Goal: Check status: Check status

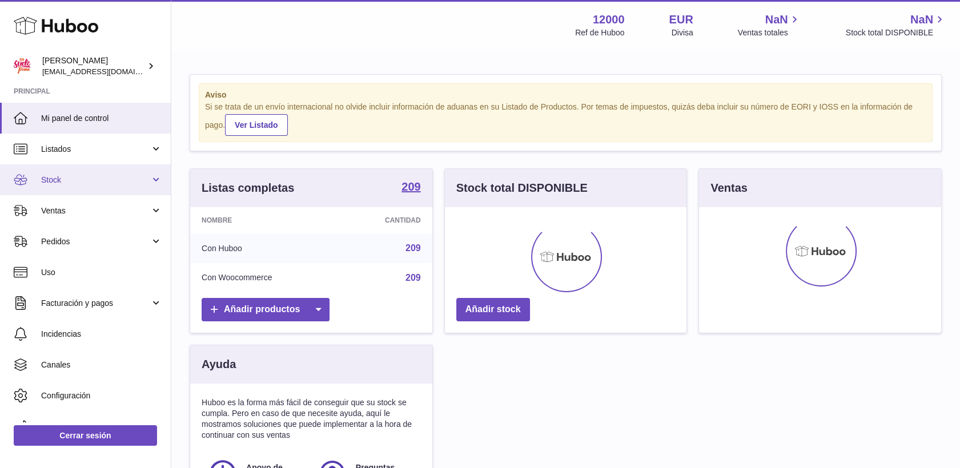
click at [70, 179] on span "Stock" at bounding box center [95, 180] width 109 height 11
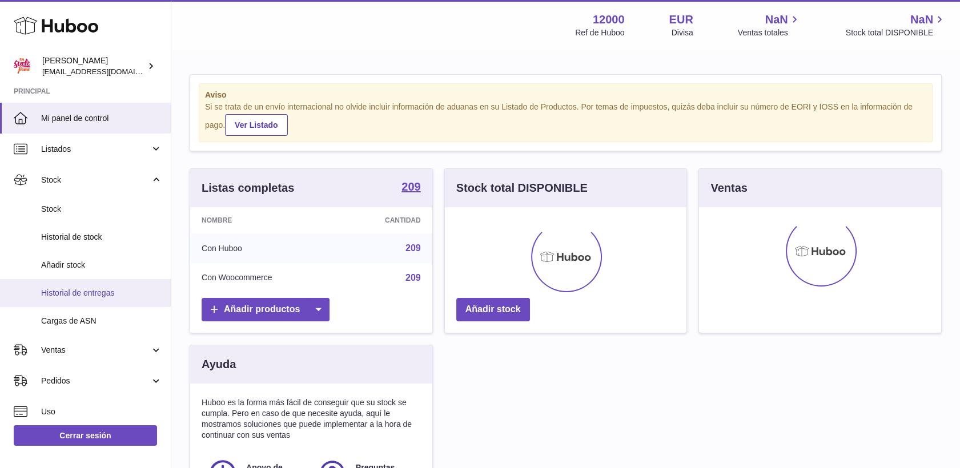
click at [99, 295] on span "Historial de entregas" at bounding box center [101, 293] width 121 height 11
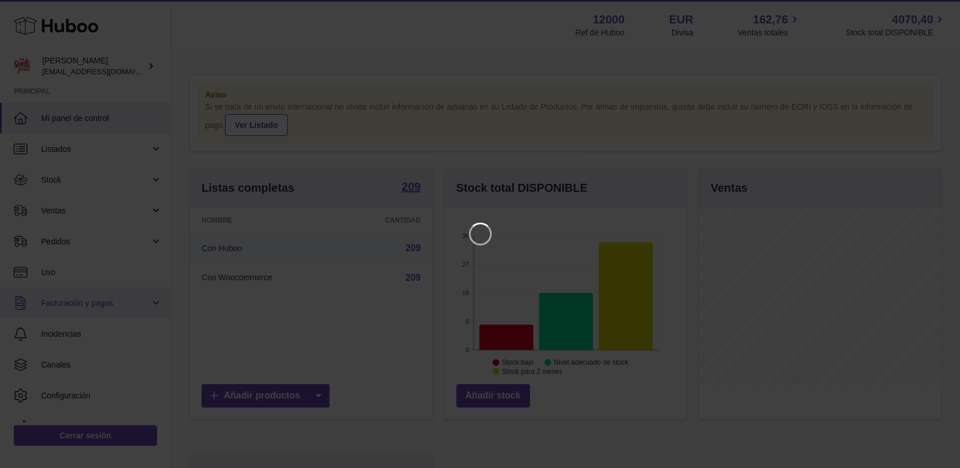
scroll to position [178, 245]
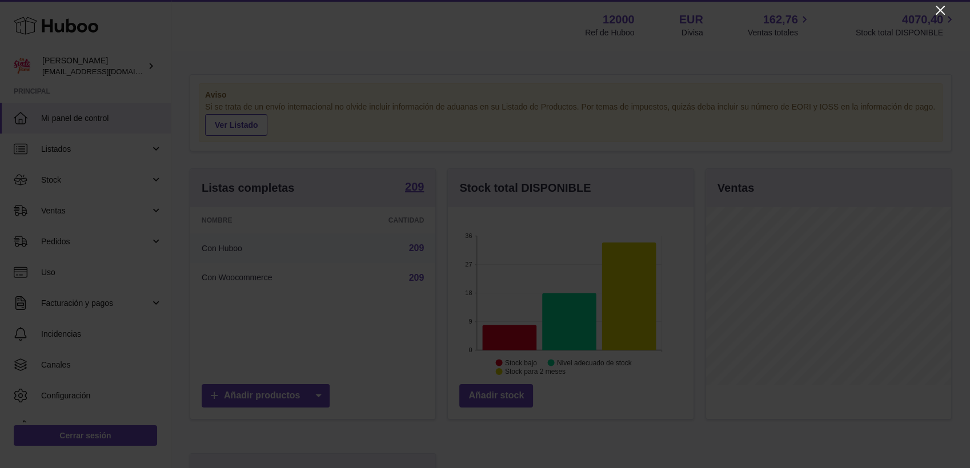
click at [935, 11] on icon "Close" at bounding box center [941, 10] width 14 height 14
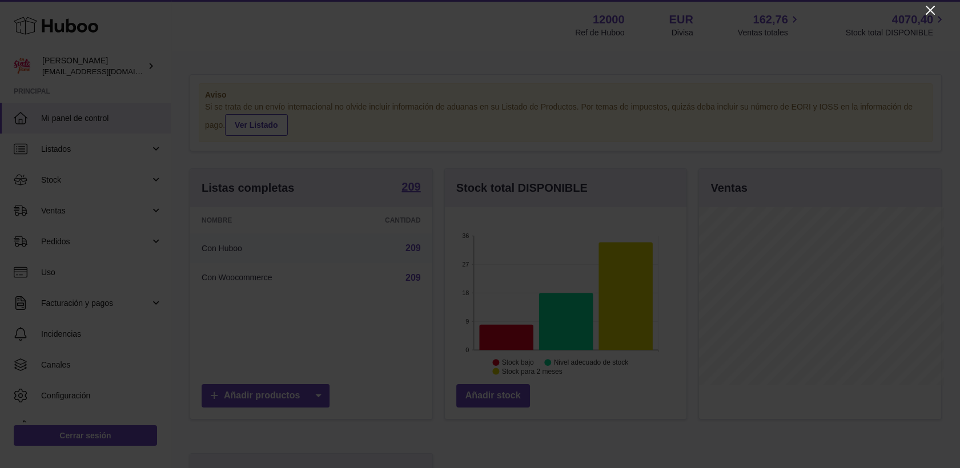
scroll to position [571152, 571088]
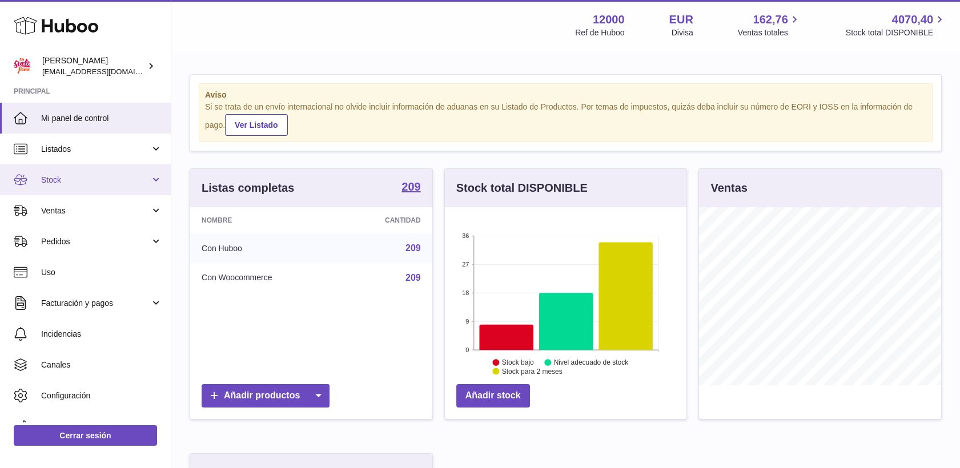
click at [62, 183] on span "Stock" at bounding box center [95, 180] width 109 height 11
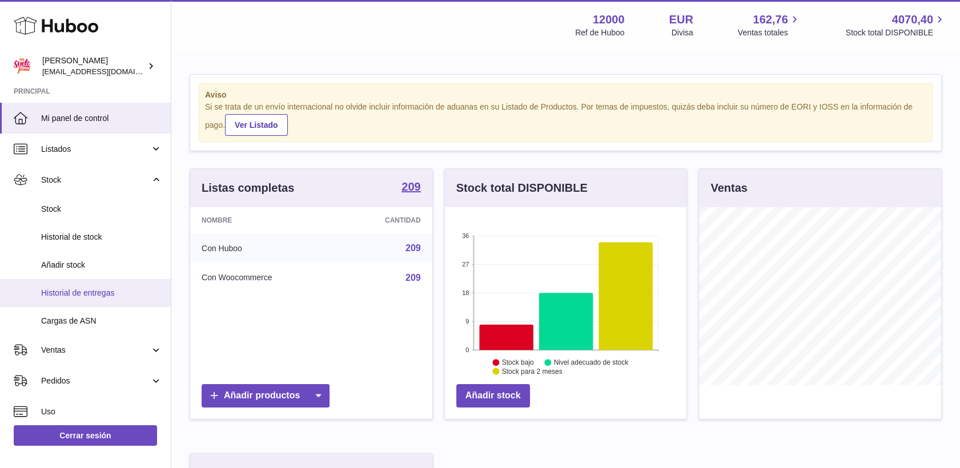
click at [83, 295] on span "Historial de entregas" at bounding box center [101, 293] width 121 height 11
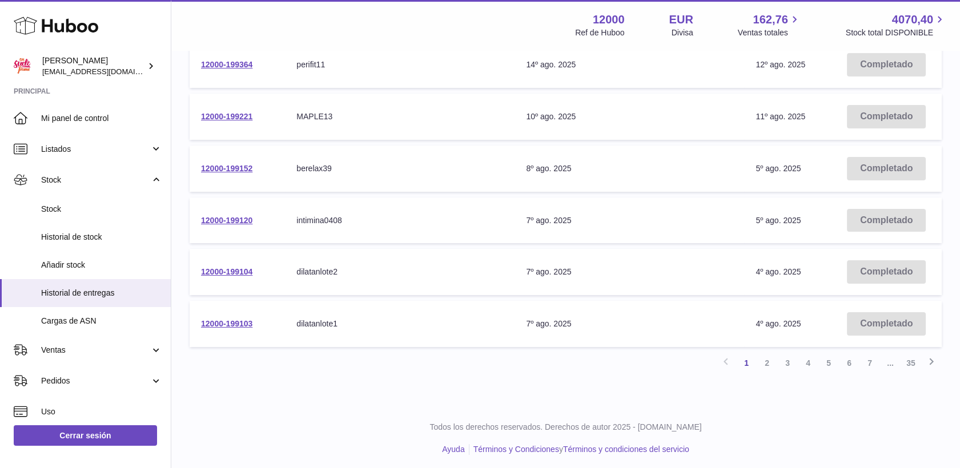
scroll to position [394, 0]
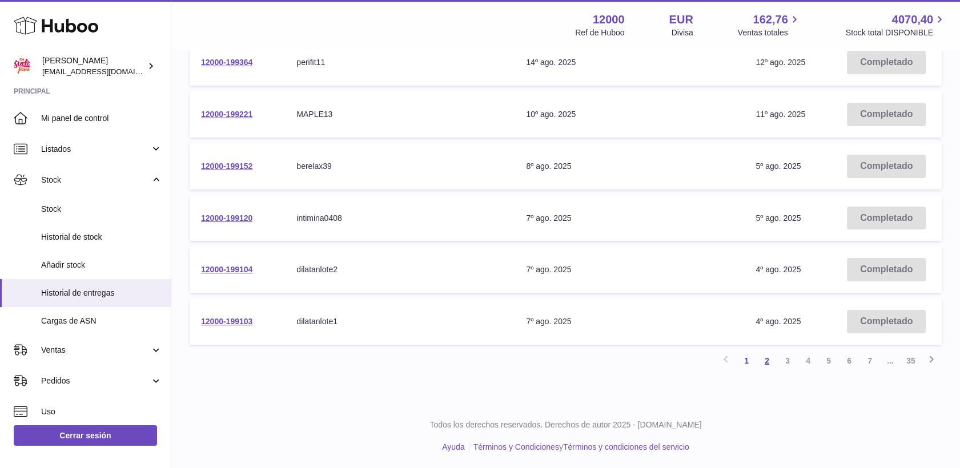
click at [768, 359] on link "2" at bounding box center [767, 361] width 21 height 21
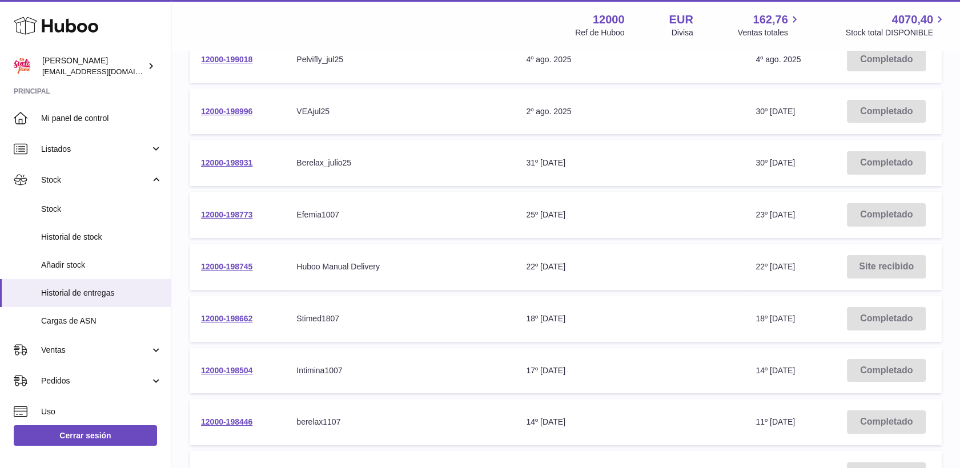
scroll to position [305, 0]
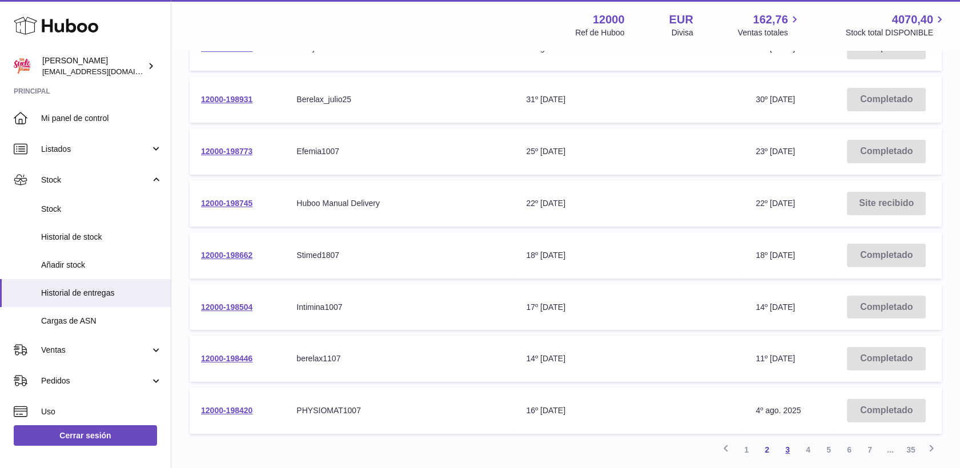
click at [790, 446] on link "3" at bounding box center [788, 450] width 21 height 21
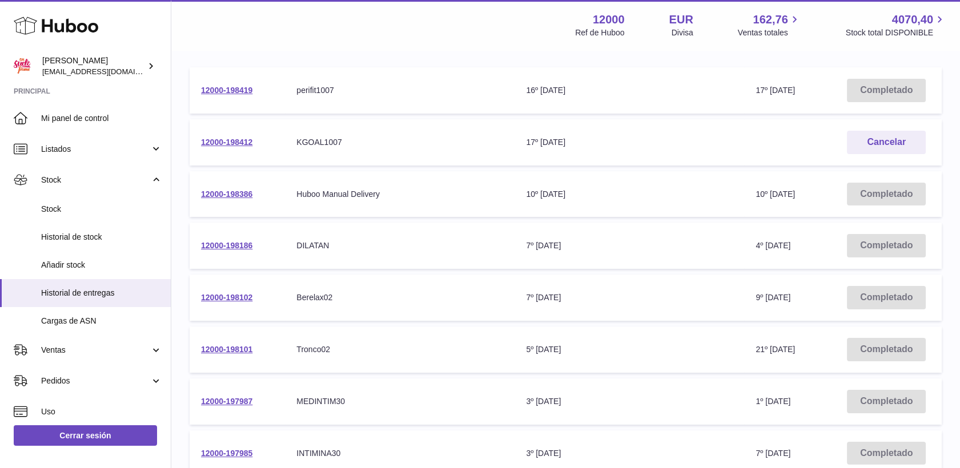
scroll to position [178, 0]
